Goal: Task Accomplishment & Management: Complete application form

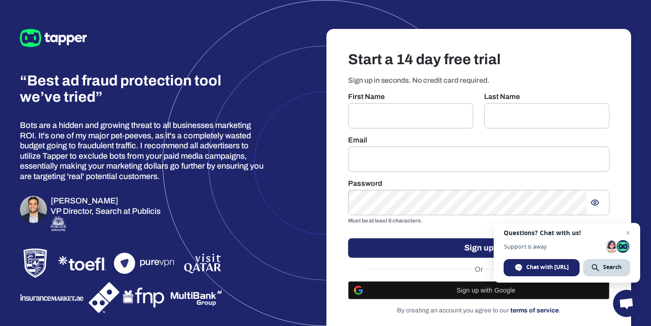
scroll to position [10, 0]
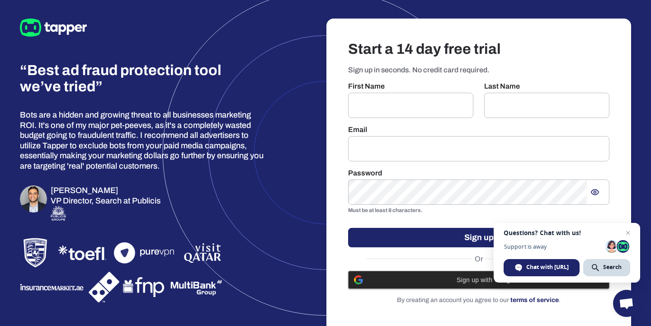
click at [440, 279] on span "Sign up with Google" at bounding box center [485, 279] width 235 height 7
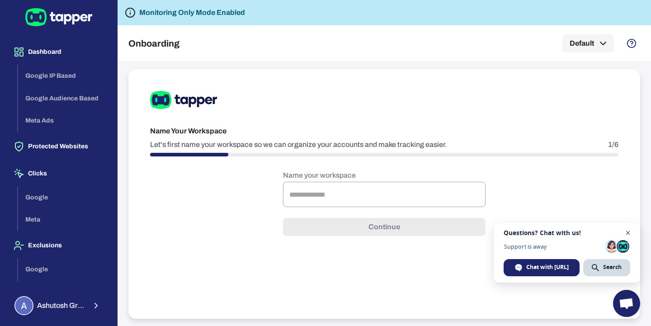
click at [628, 231] on span "Open chat" at bounding box center [627, 232] width 11 height 11
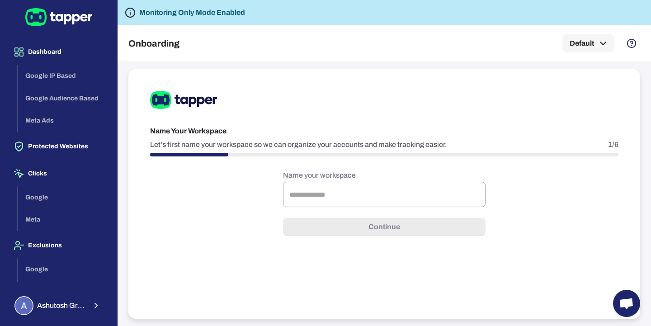
scroll to position [32, 0]
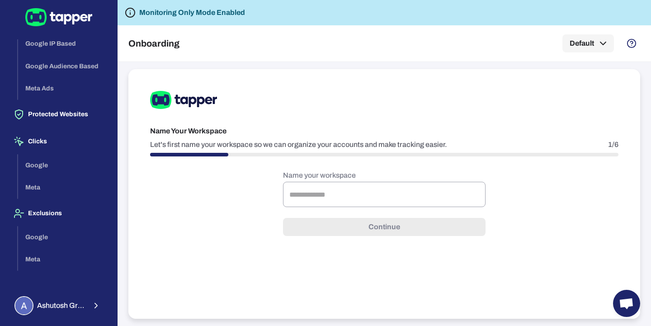
click at [33, 260] on div "Google Meta" at bounding box center [64, 248] width 92 height 45
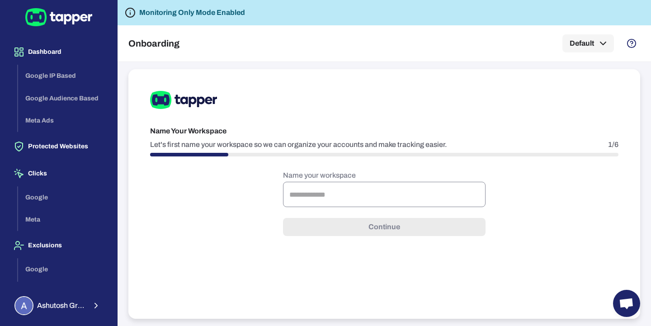
click at [348, 191] on input "text" at bounding box center [384, 194] width 202 height 25
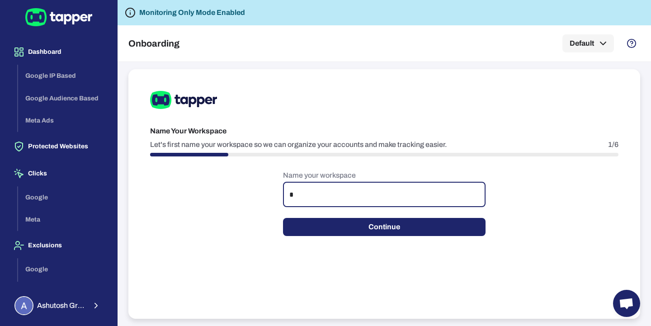
type input "*"
click at [343, 233] on button "Continue" at bounding box center [384, 227] width 202 height 18
